Goal: Entertainment & Leisure: Browse casually

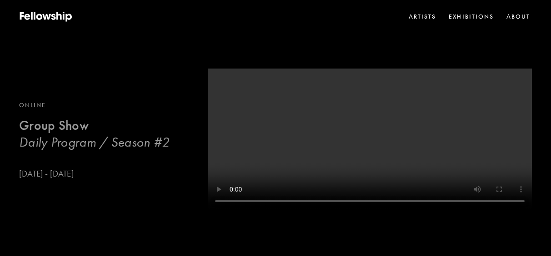
click at [72, 124] on b "Group Show" at bounding box center [54, 125] width 70 height 16
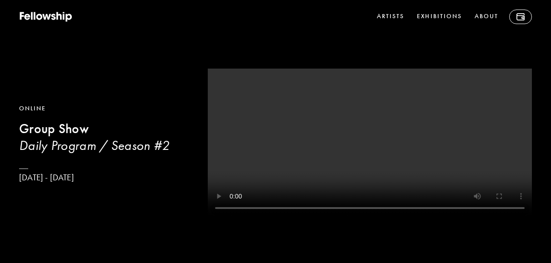
click at [29, 129] on b "Group Show" at bounding box center [54, 128] width 70 height 16
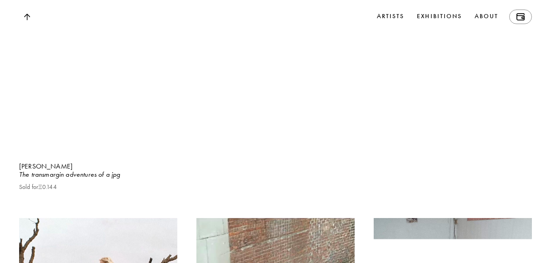
scroll to position [7555, 0]
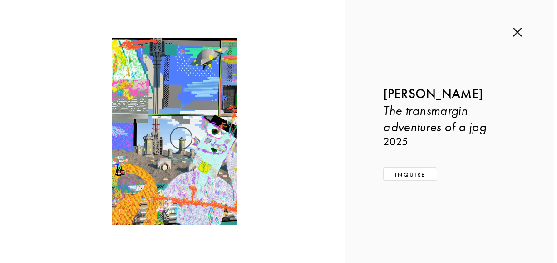
scroll to position [7623, 0]
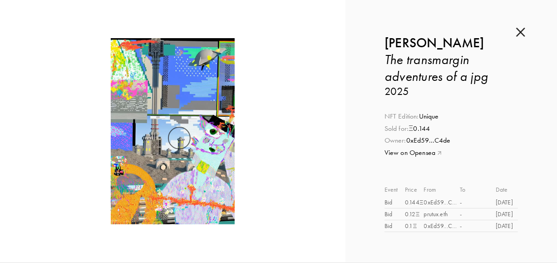
click at [413, 154] on link "View on Opensea" at bounding box center [452, 153] width 134 height 10
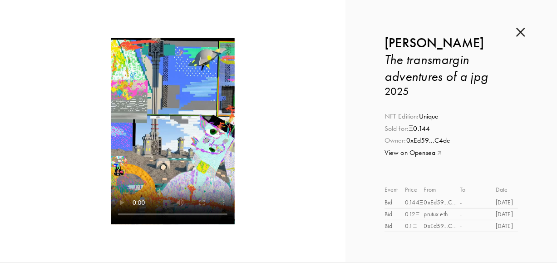
click at [198, 122] on video at bounding box center [173, 131] width 124 height 186
click at [521, 31] on img at bounding box center [521, 32] width 9 height 10
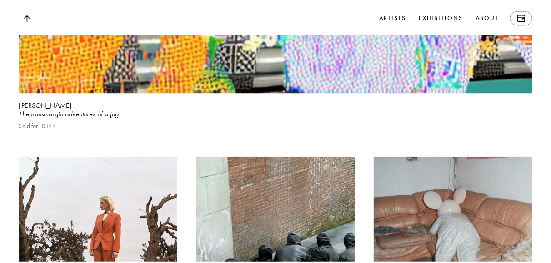
scroll to position [7555, 0]
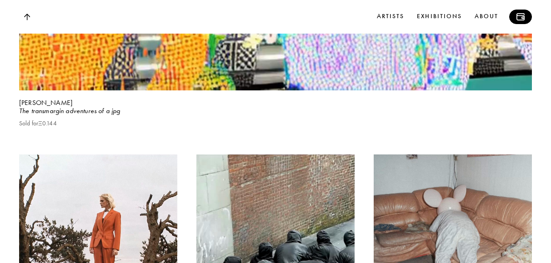
click at [524, 19] on link at bounding box center [520, 17] width 23 height 15
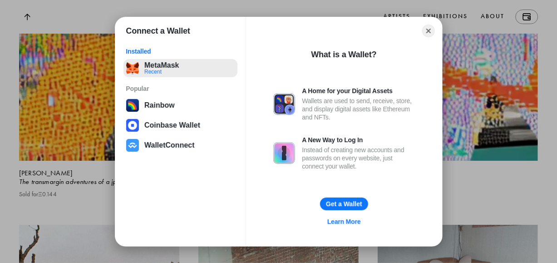
click at [168, 67] on button "MetaMask Recent" at bounding box center [181, 68] width 114 height 18
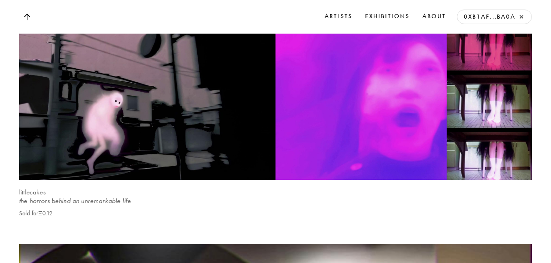
scroll to position [5763, 0]
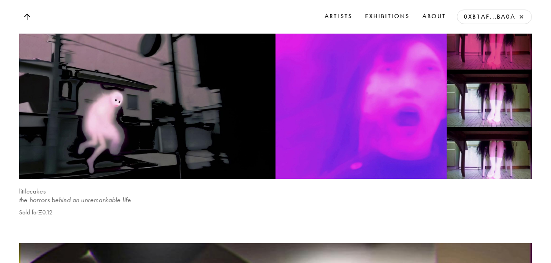
click at [224, 174] on video at bounding box center [275, 98] width 528 height 165
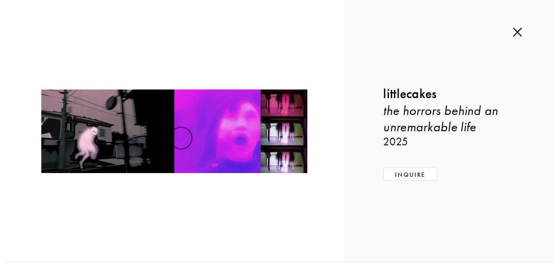
scroll to position [5813, 0]
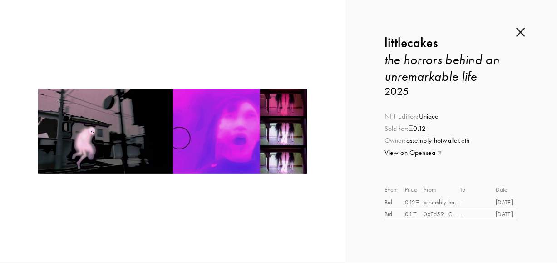
click at [179, 145] on video at bounding box center [172, 131] width 269 height 186
